Goal: Information Seeking & Learning: Check status

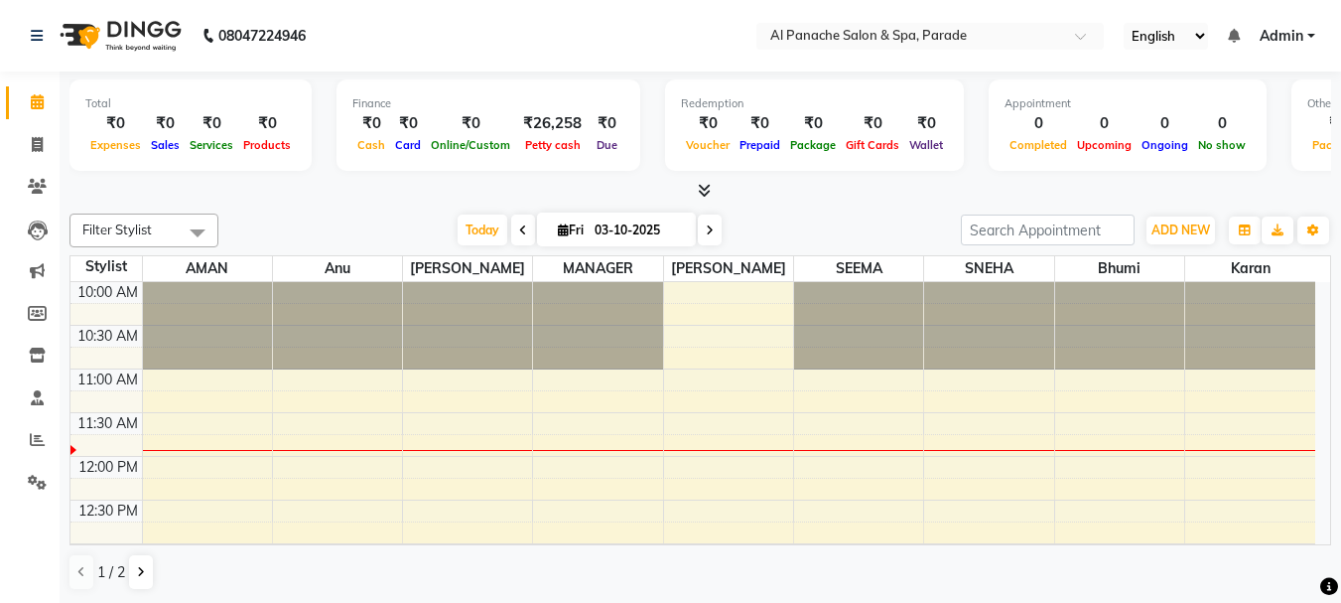
scroll to position [82, 0]
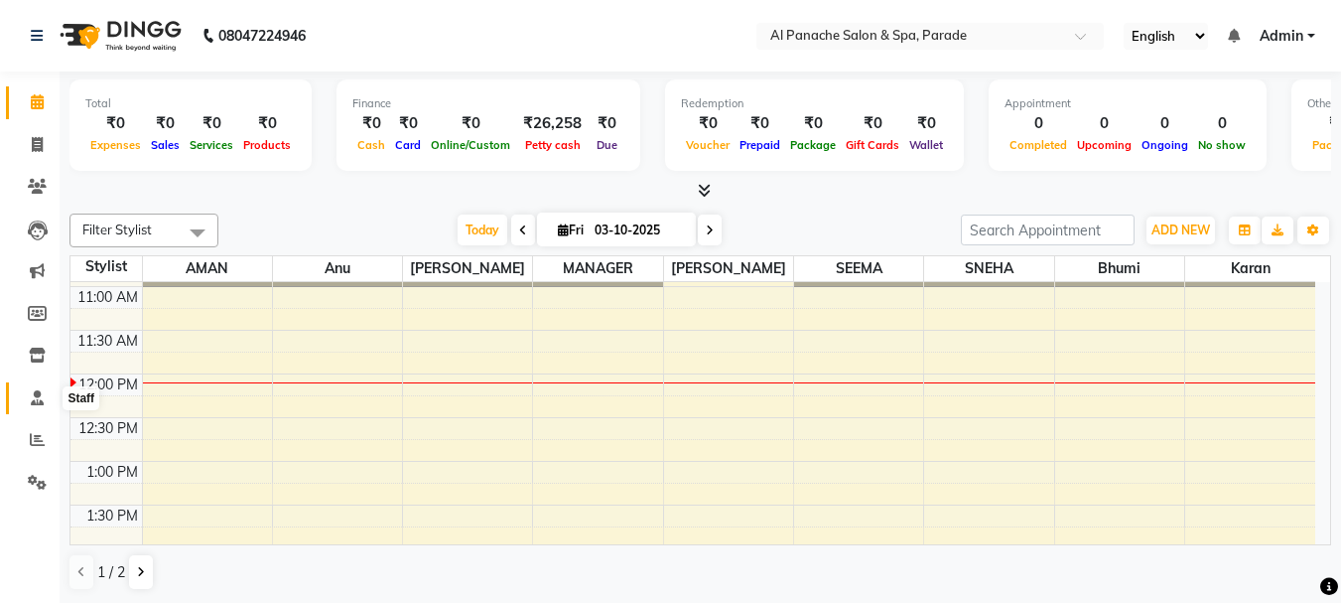
click at [45, 406] on span at bounding box center [37, 398] width 35 height 23
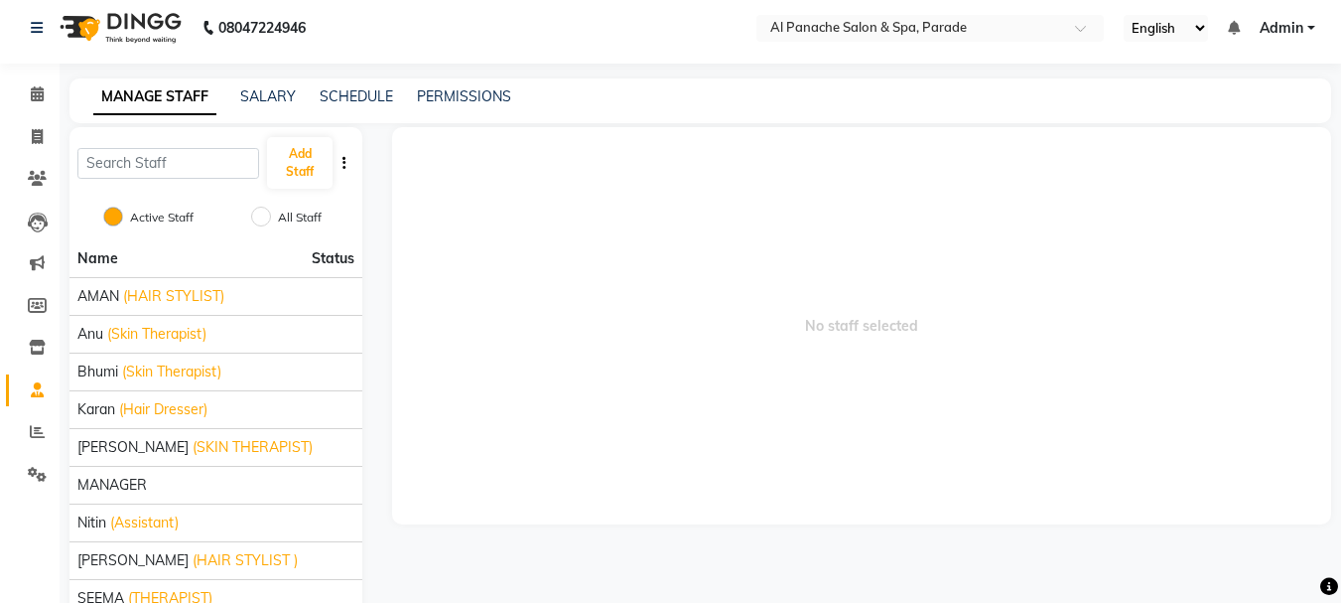
scroll to position [4, 0]
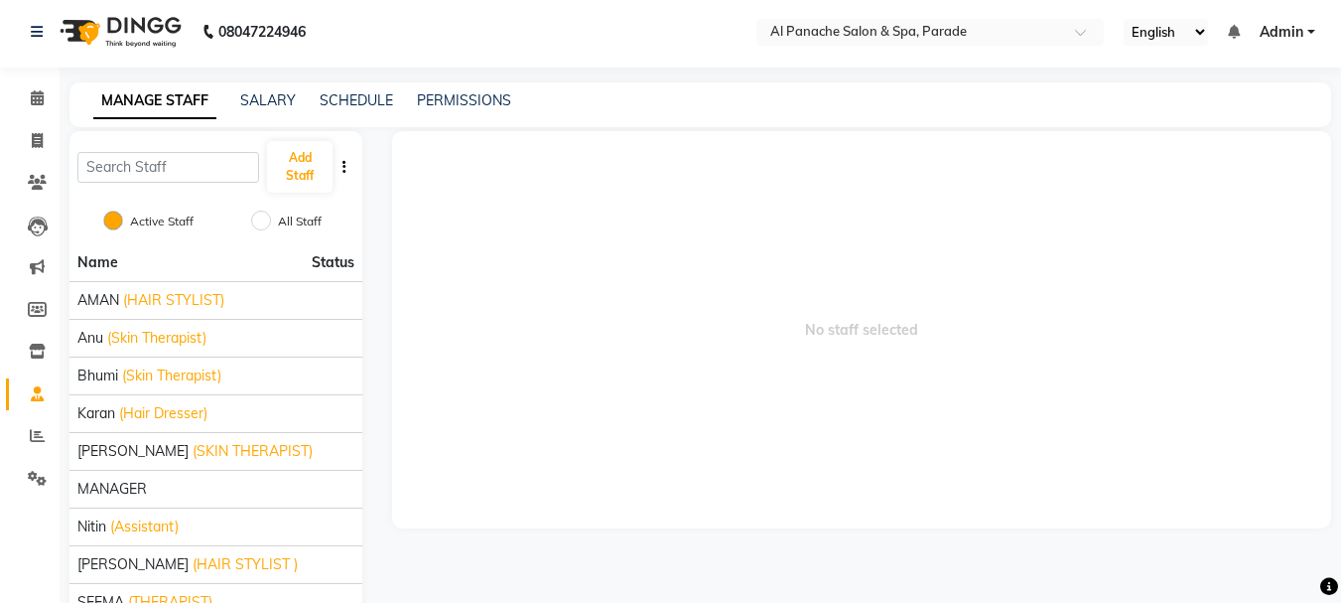
click at [36, 407] on link "Staff" at bounding box center [30, 394] width 48 height 33
click at [37, 423] on link "Reports" at bounding box center [30, 436] width 48 height 33
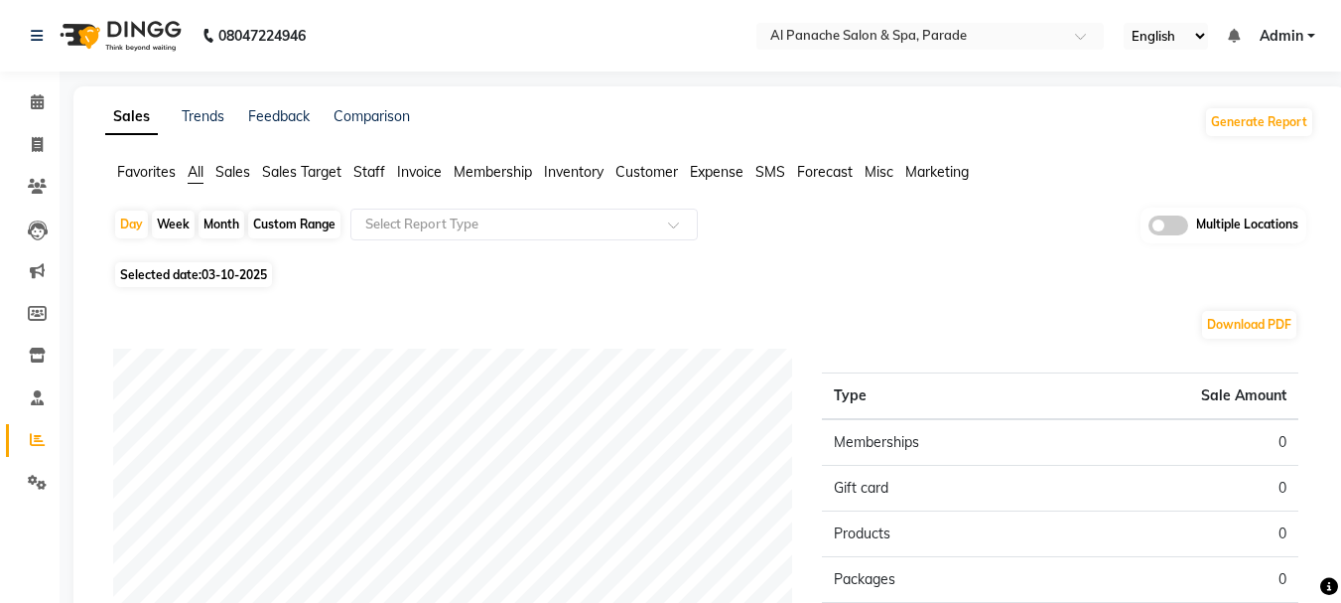
click at [221, 217] on div "Month" at bounding box center [222, 224] width 46 height 28
select select "10"
select select "2025"
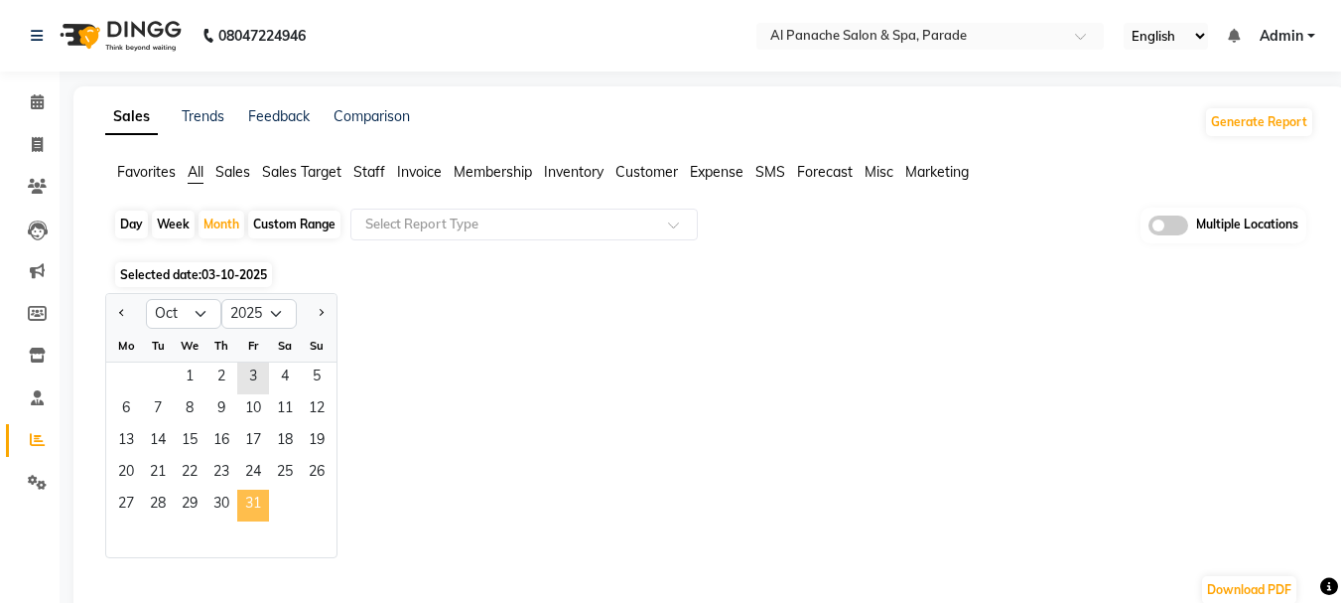
click at [249, 495] on span "31" at bounding box center [253, 505] width 32 height 32
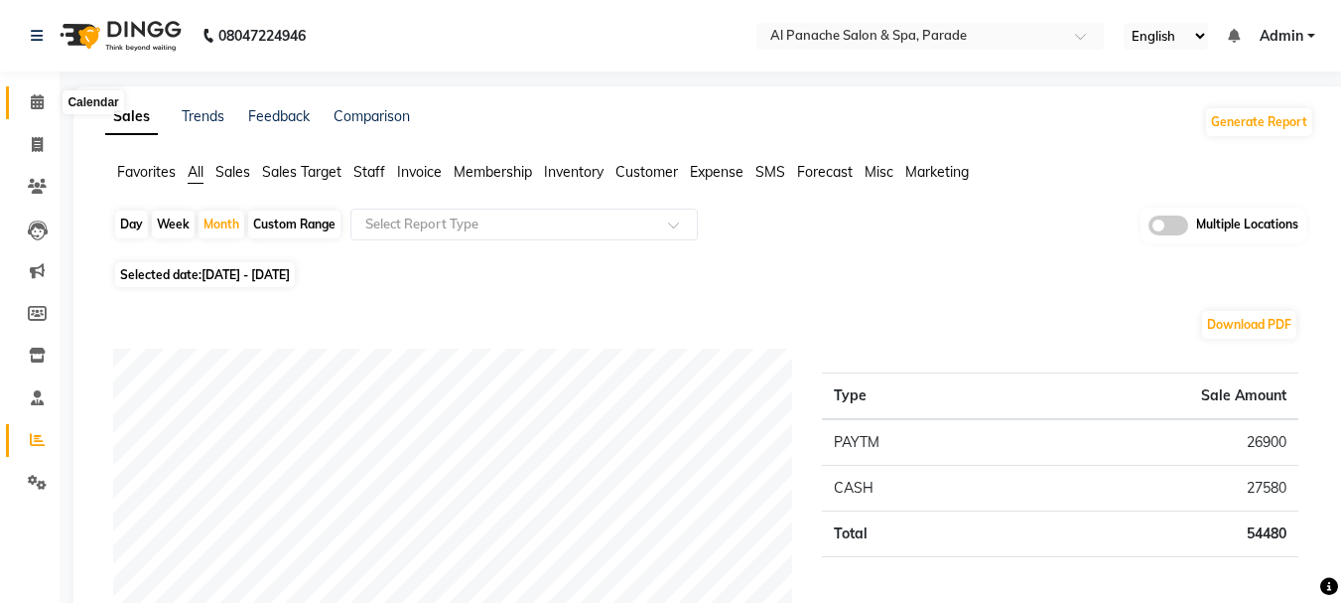
click at [46, 99] on span at bounding box center [37, 102] width 35 height 23
